Goal: Task Accomplishment & Management: Complete application form

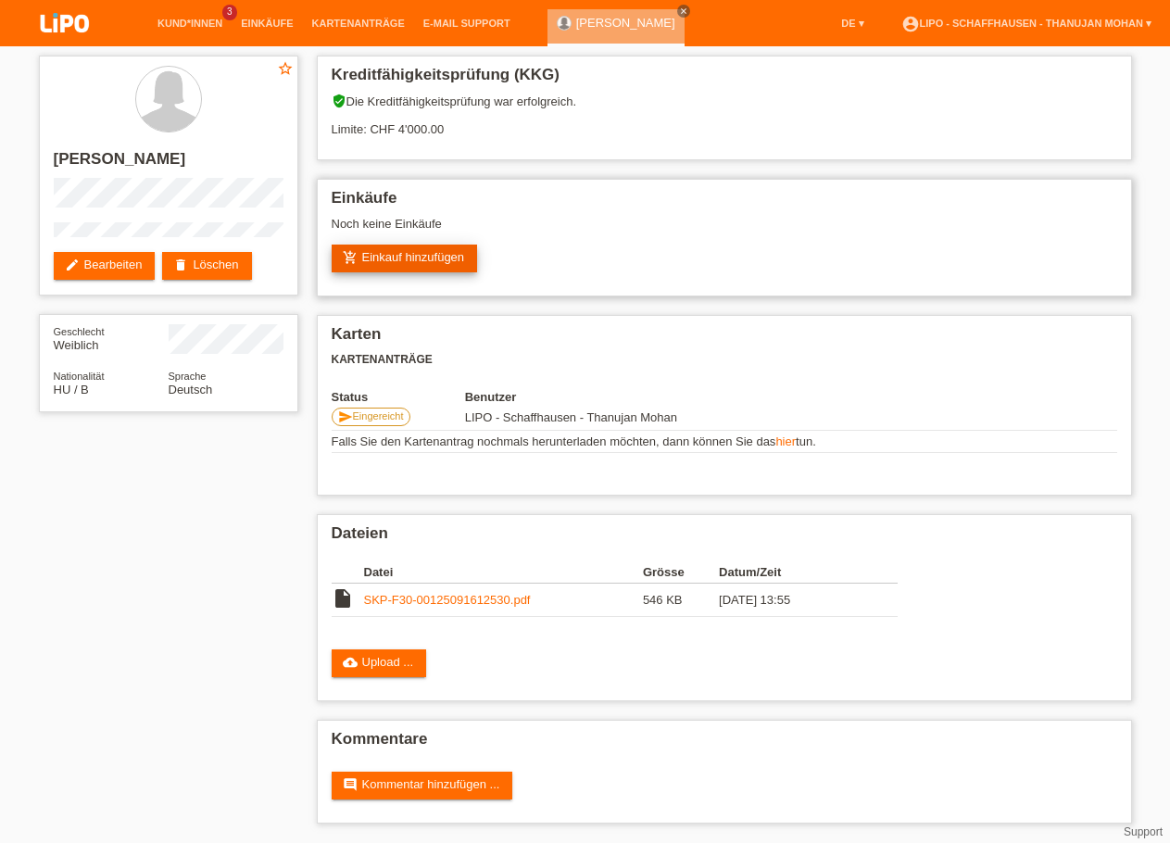
click at [462, 253] on link "add_shopping_cart Einkauf hinzufügen" at bounding box center [405, 259] width 146 height 28
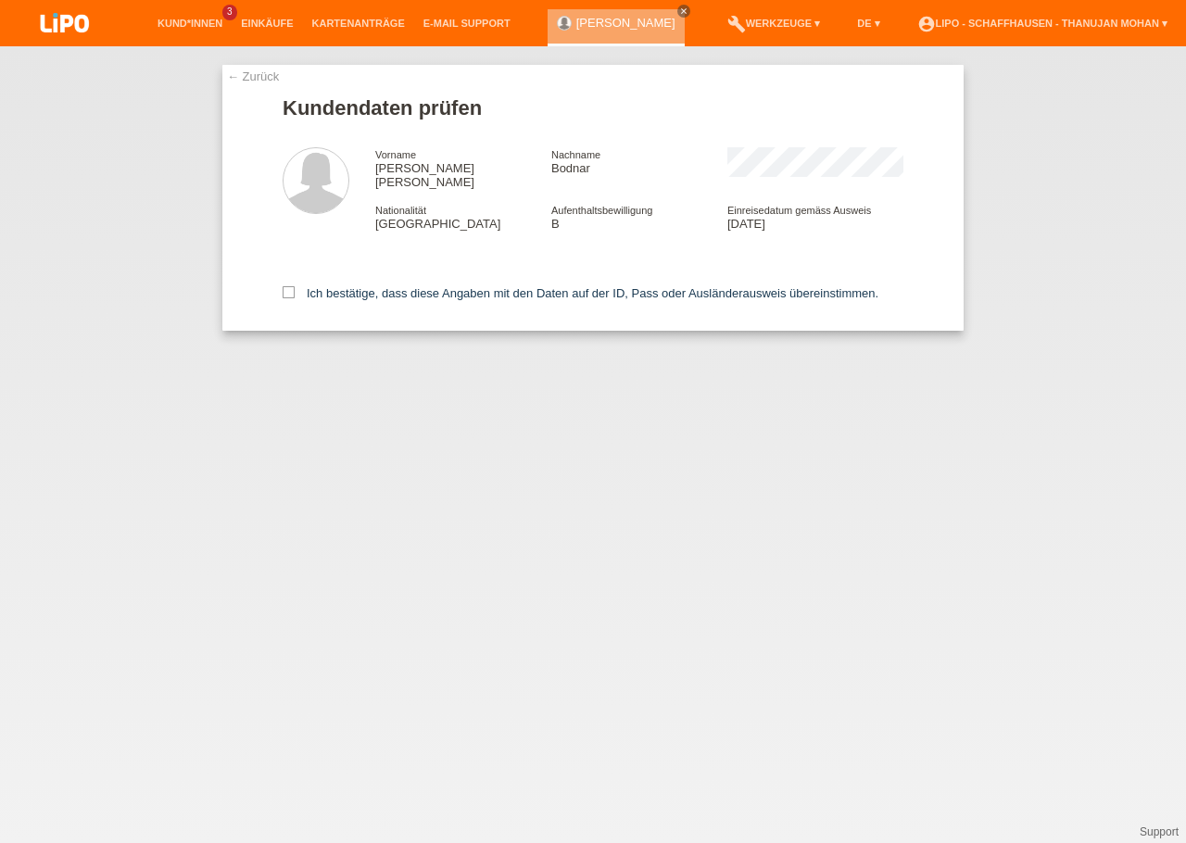
click at [60, 27] on img at bounding box center [65, 24] width 93 height 49
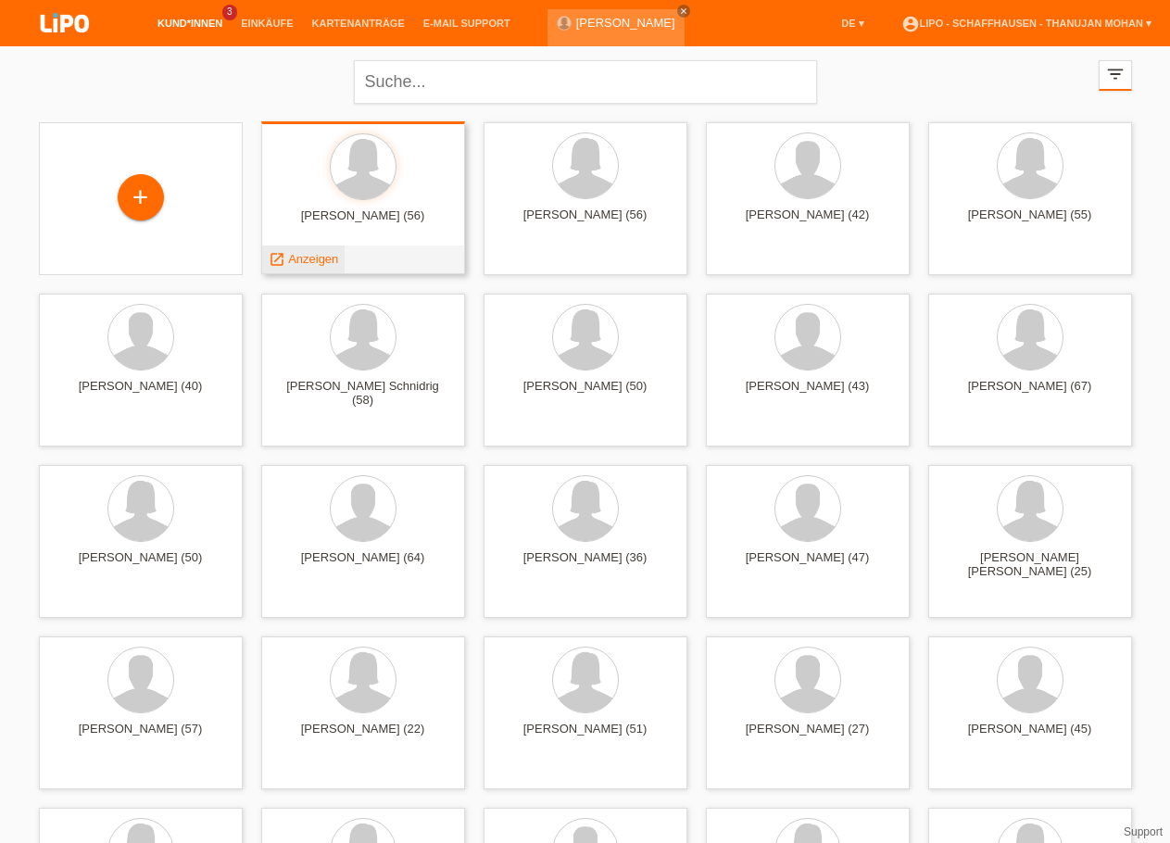
click at [312, 264] on span "Anzeigen" at bounding box center [313, 259] width 50 height 14
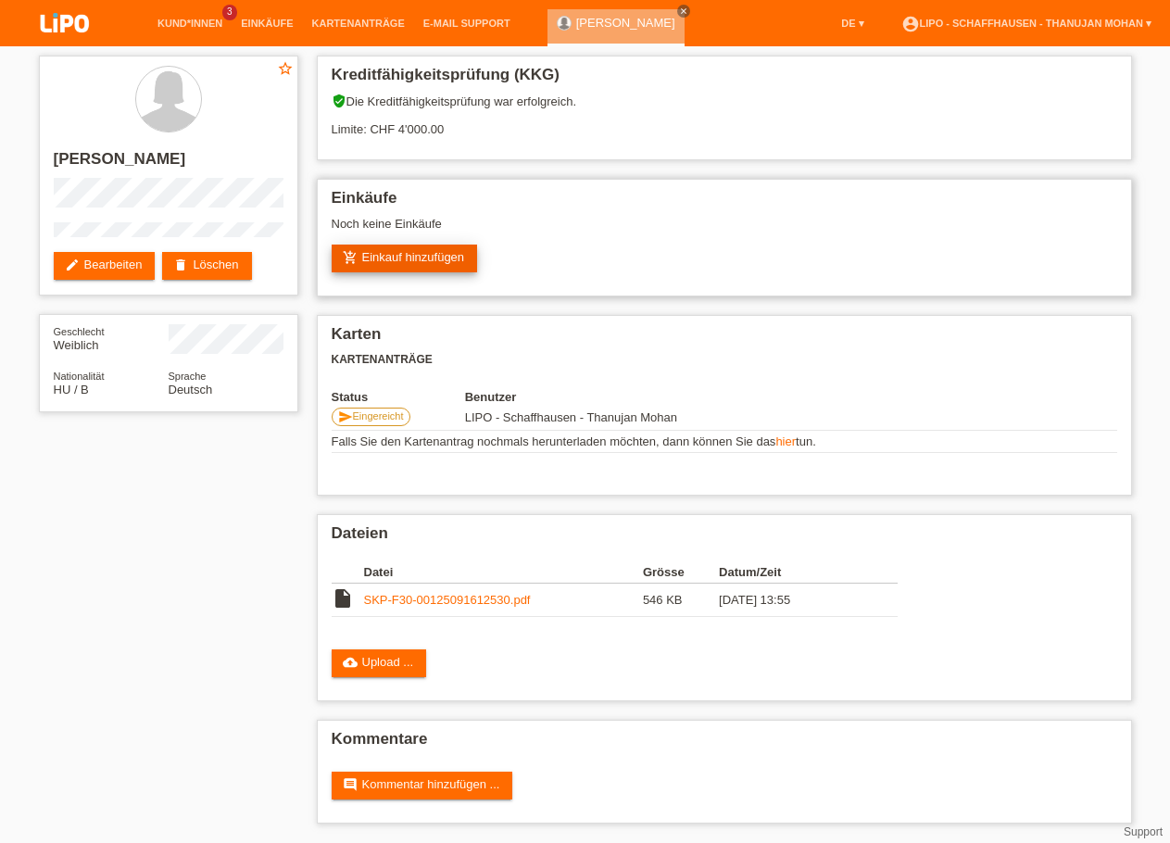
click at [387, 271] on link "add_shopping_cart Einkauf hinzufügen" at bounding box center [405, 259] width 146 height 28
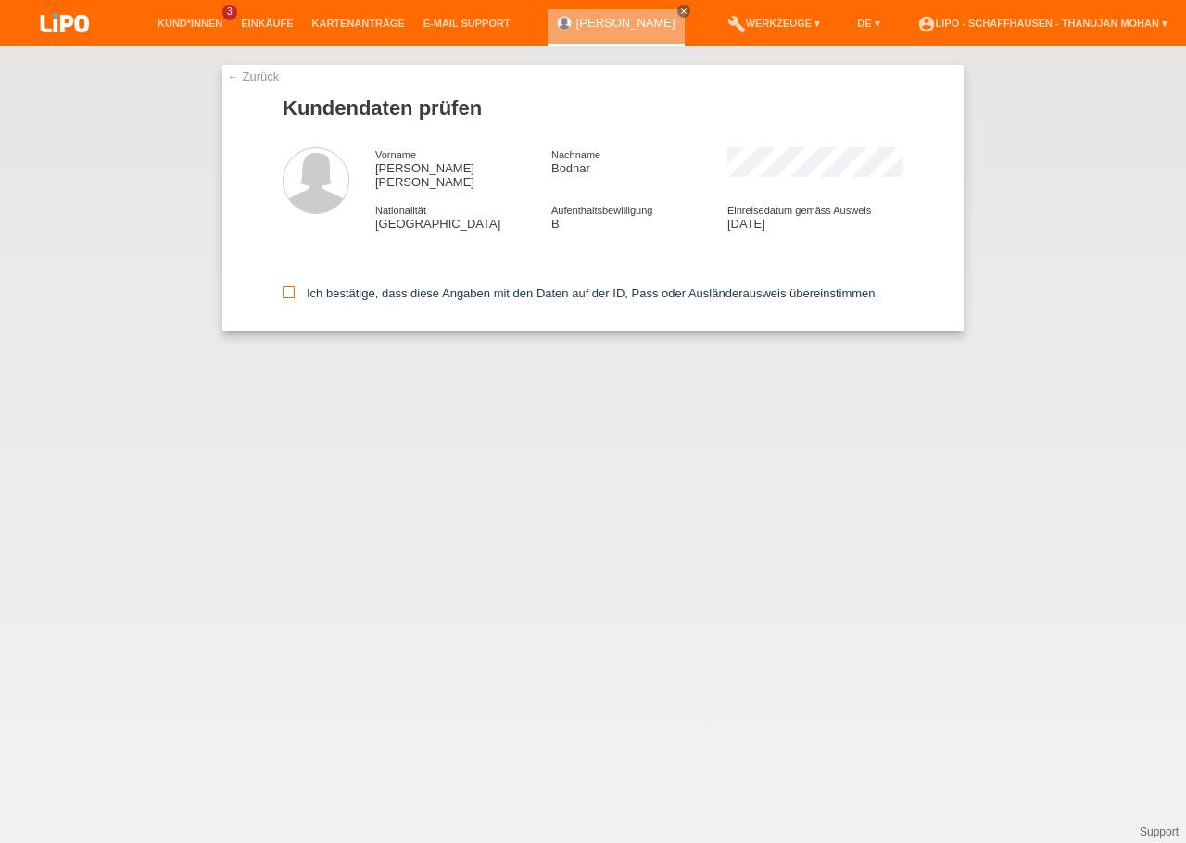
click at [300, 286] on label "Ich bestätige, dass diese Angaben mit den Daten auf der ID, Pass oder Ausländer…" at bounding box center [581, 293] width 596 height 14
click at [295, 286] on input "Ich bestätige, dass diese Angaben mit den Daten auf der ID, Pass oder Ausländer…" at bounding box center [289, 292] width 12 height 12
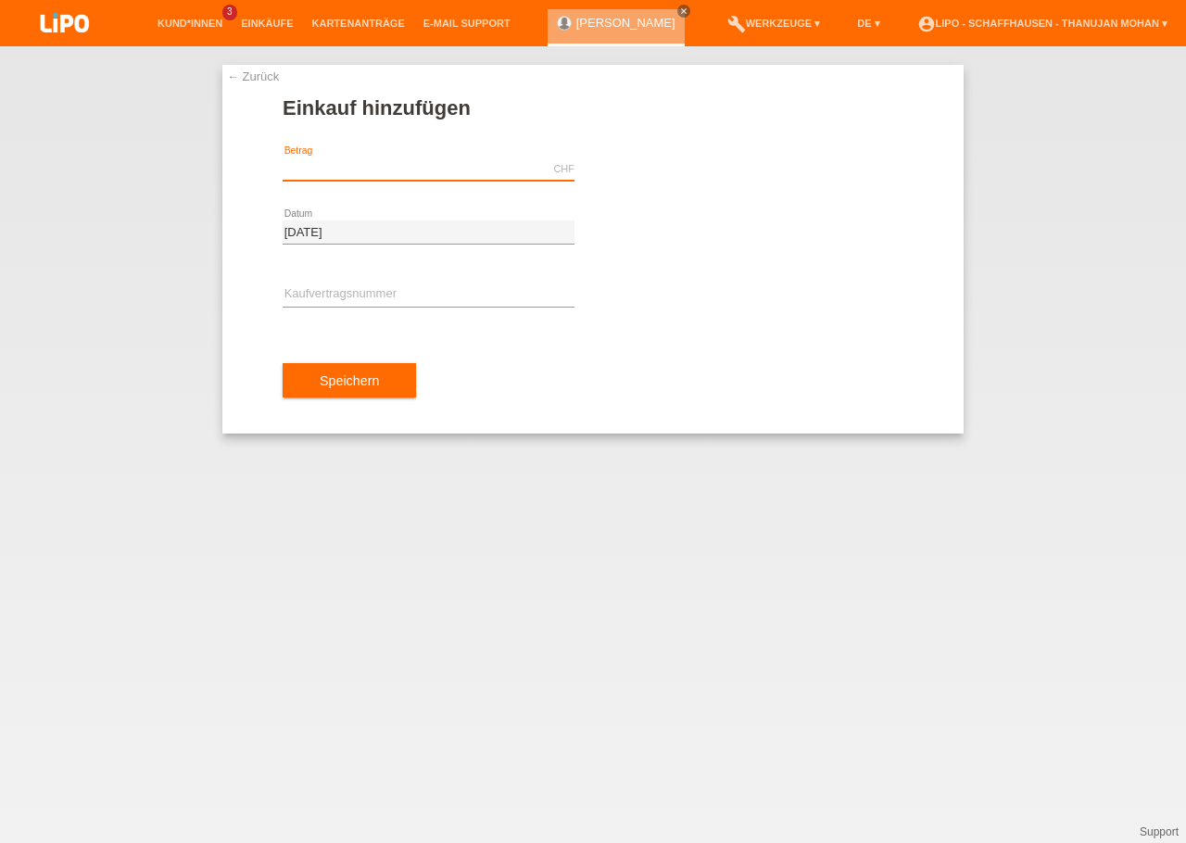
click at [396, 174] on input "text" at bounding box center [429, 169] width 292 height 23
type input "1362.35"
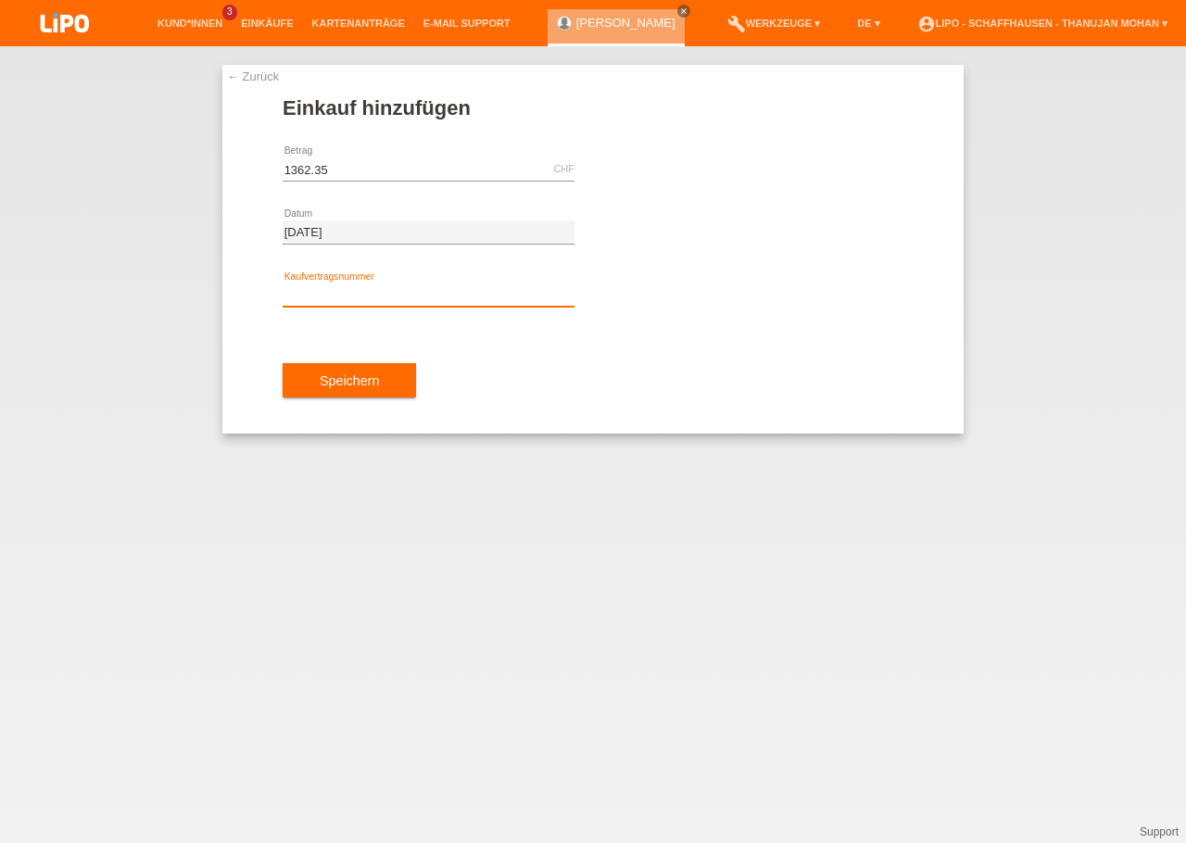
click at [385, 289] on input "text" at bounding box center [429, 295] width 292 height 23
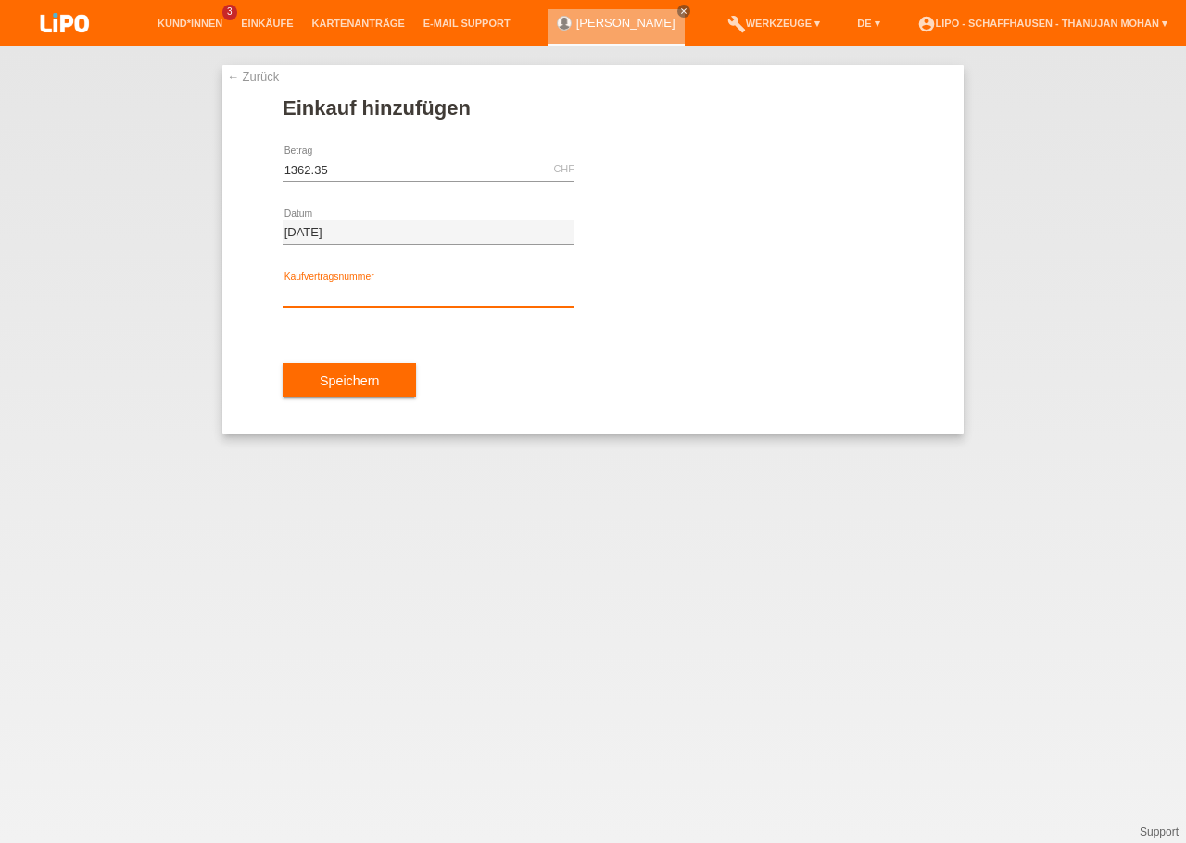
click at [372, 302] on input "text" at bounding box center [429, 295] width 292 height 23
type input "y"
type input "y84568"
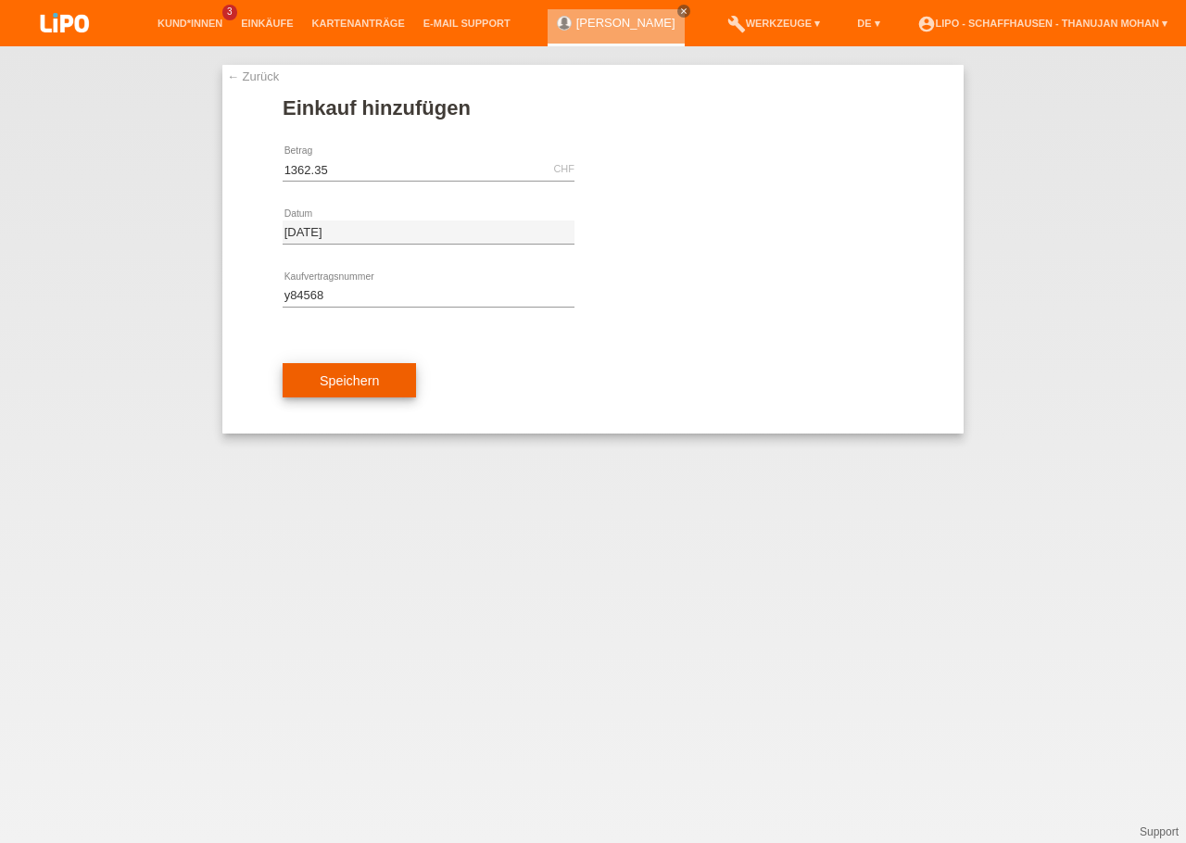
click at [379, 386] on button "Speichern" at bounding box center [349, 380] width 133 height 35
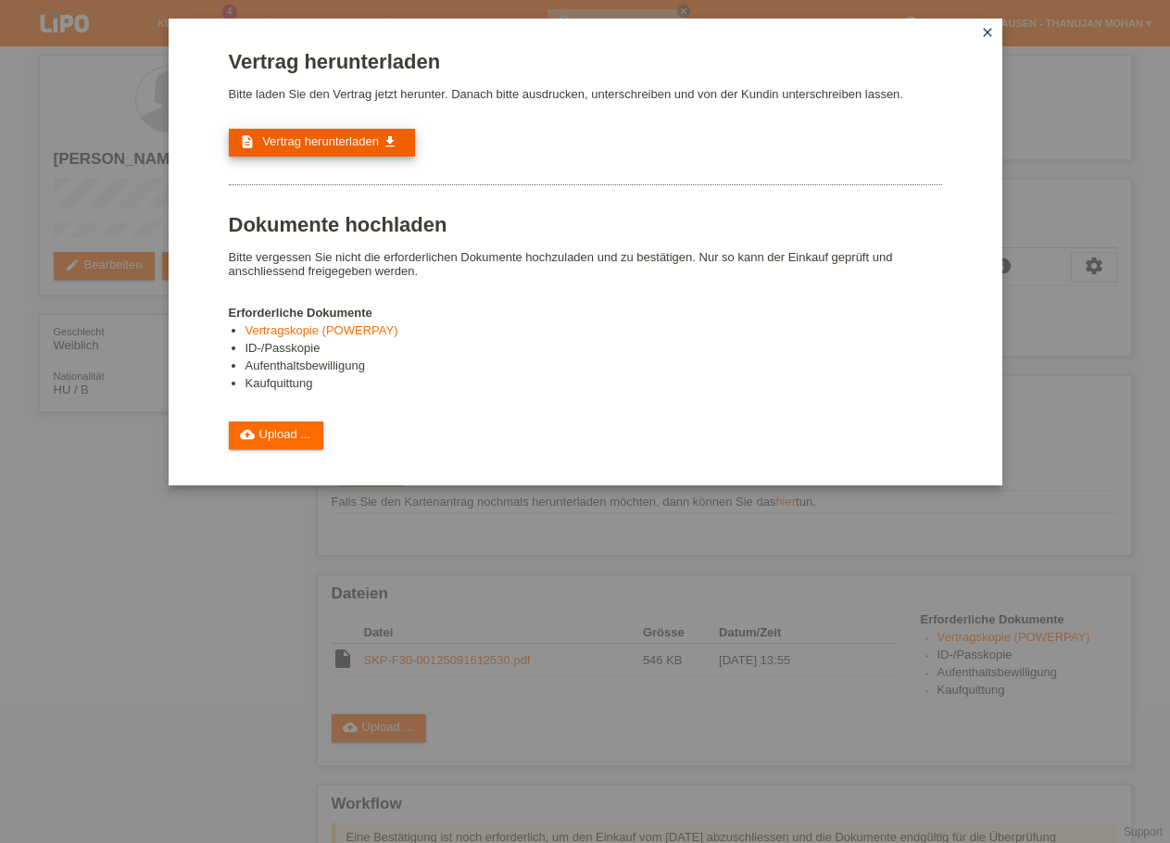
click at [337, 155] on link "description Vertrag herunterladen get_app" at bounding box center [322, 143] width 186 height 28
click at [984, 27] on icon "close" at bounding box center [987, 32] width 15 height 15
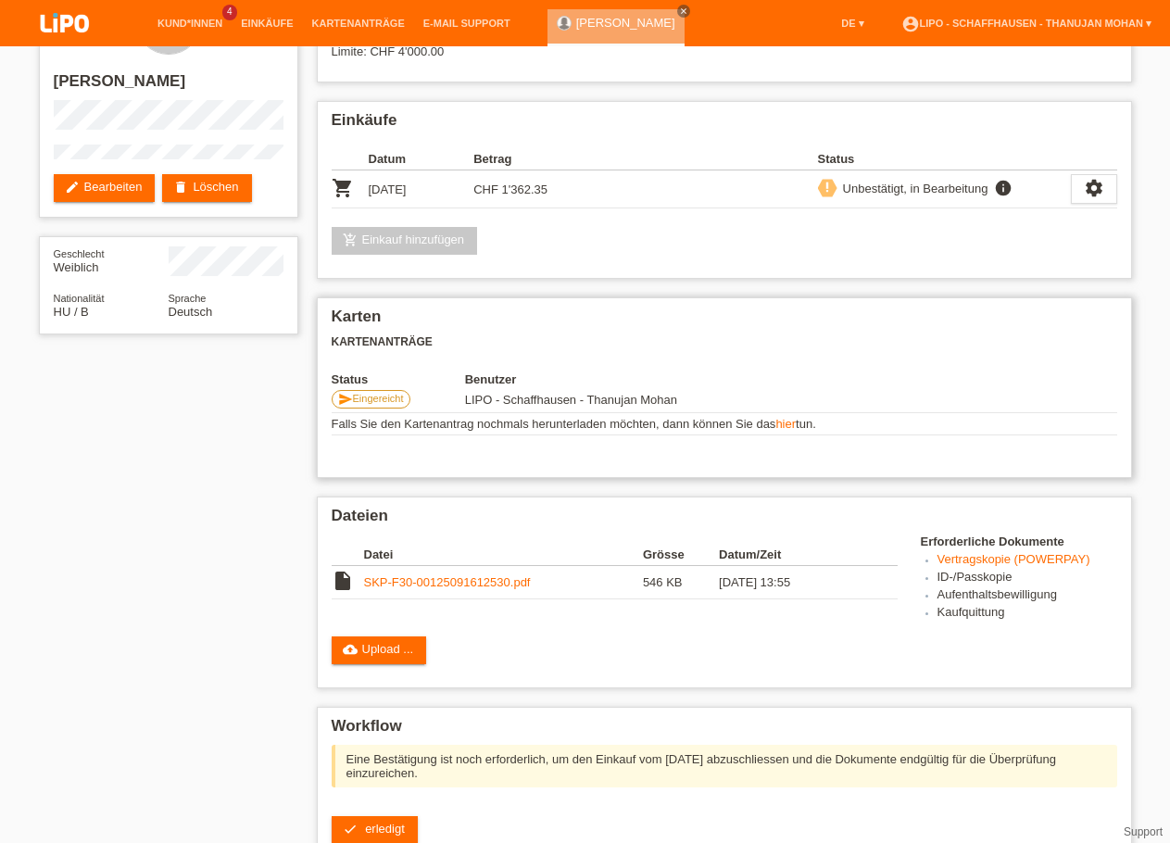
scroll to position [272, 0]
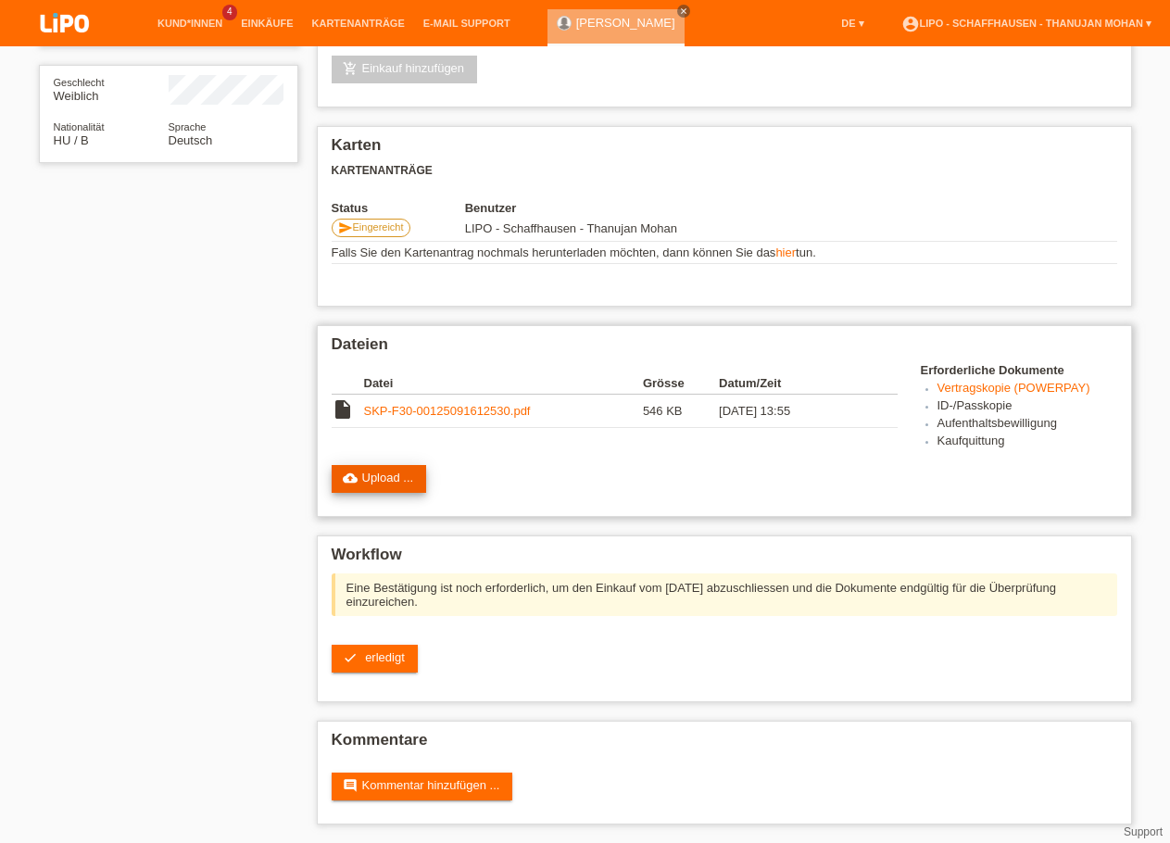
click at [374, 475] on link "cloud_upload Upload ..." at bounding box center [379, 479] width 95 height 28
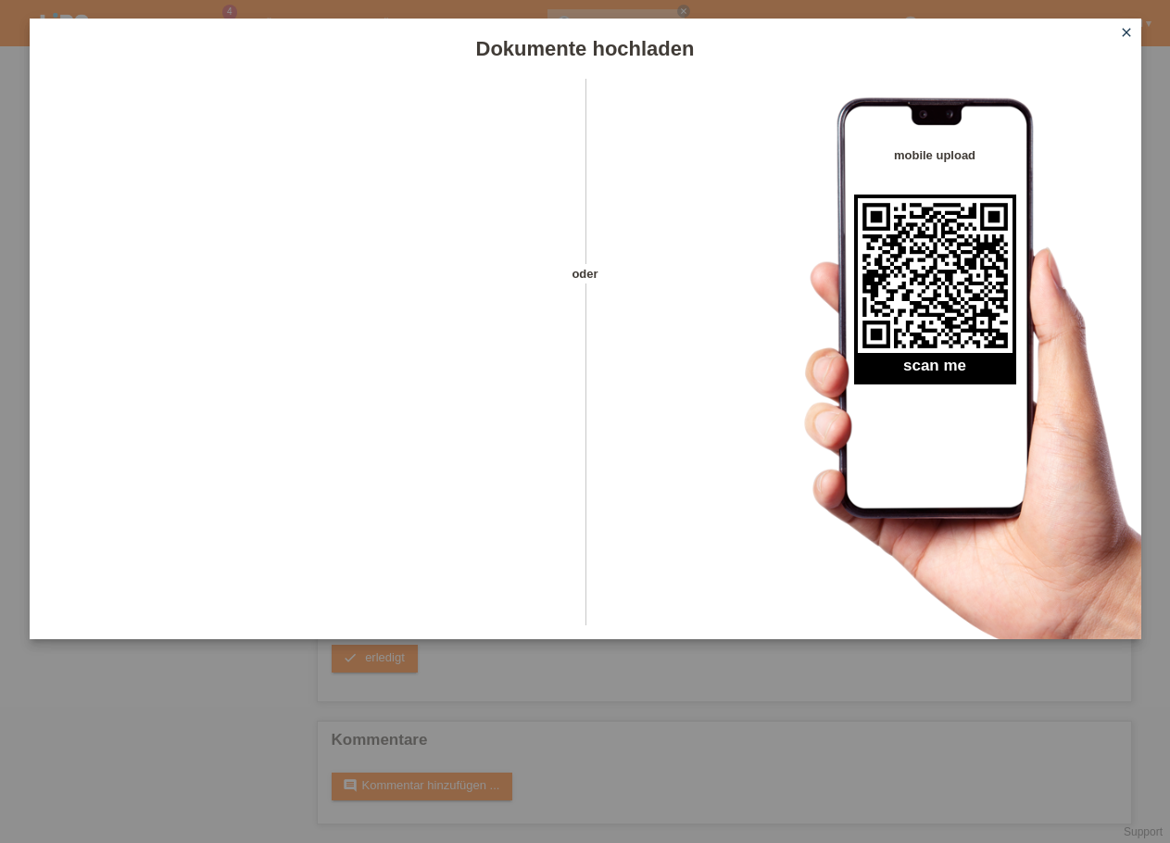
click at [1121, 32] on icon "close" at bounding box center [1126, 32] width 15 height 15
